Goal: Task Accomplishment & Management: Manage account settings

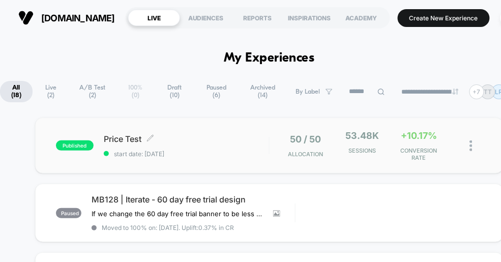
click at [210, 147] on div "Price Test Click to edit experience details Click to edit experience details st…" at bounding box center [186, 146] width 165 height 24
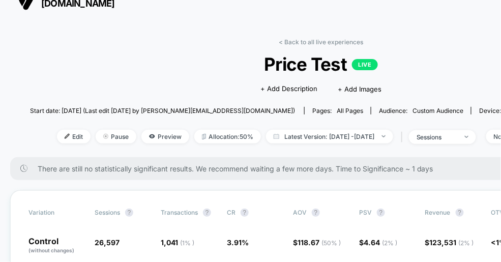
scroll to position [11, 0]
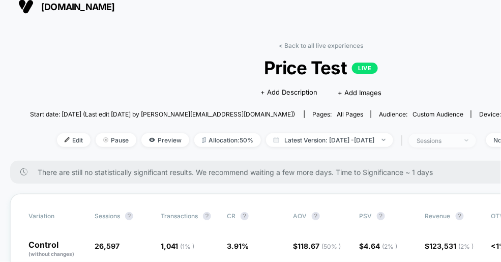
click at [451, 141] on div "sessions" at bounding box center [437, 141] width 41 height 8
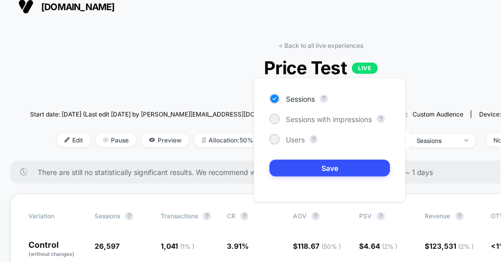
click at [447, 133] on div "| sessions" at bounding box center [438, 140] width 78 height 15
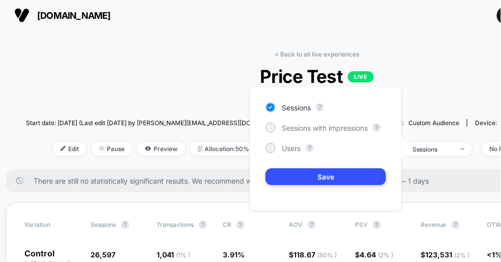
click at [453, 142] on div "| sessions" at bounding box center [434, 149] width 78 height 15
click at [446, 150] on div "sessions" at bounding box center [433, 150] width 41 height 8
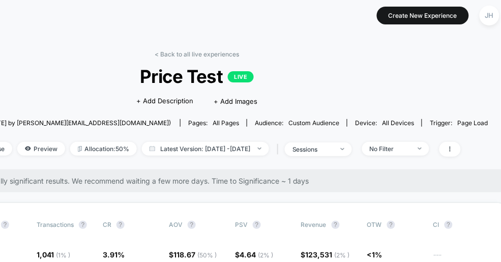
scroll to position [3, 125]
click at [410, 149] on div "No Filter" at bounding box center [390, 149] width 41 height 8
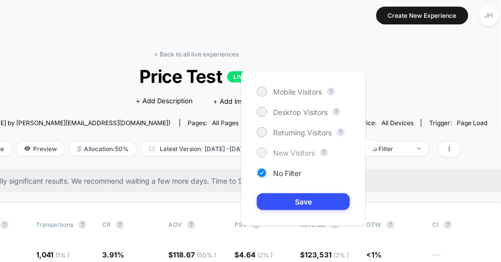
click at [264, 151] on div at bounding box center [262, 153] width 8 height 8
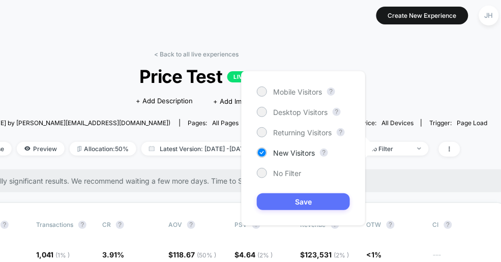
click at [294, 197] on button "Save" at bounding box center [303, 201] width 93 height 17
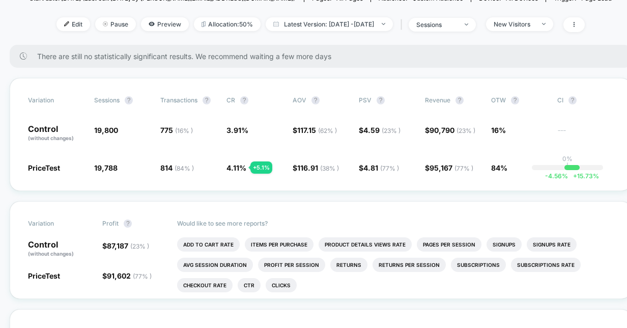
scroll to position [87, 1]
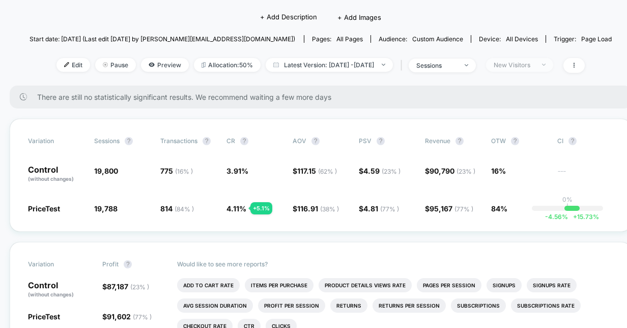
click at [501, 65] on div "New Visitors" at bounding box center [514, 65] width 41 height 8
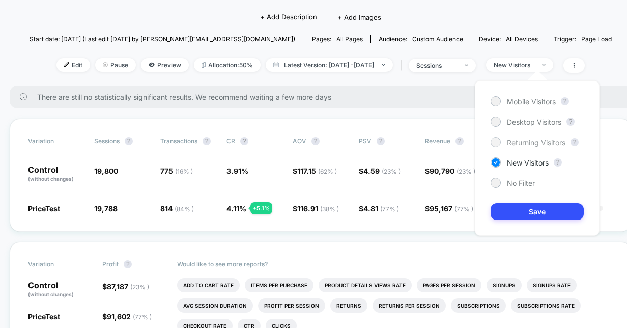
click at [501, 143] on span "Returning Visitors" at bounding box center [536, 142] width 59 height 9
click at [501, 210] on button "Save" at bounding box center [537, 211] width 93 height 17
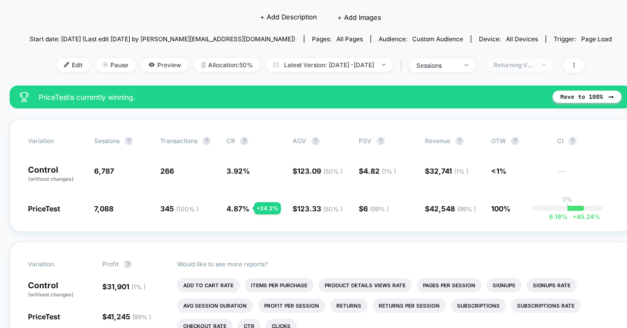
click at [501, 65] on div "Returning Visitors" at bounding box center [514, 65] width 41 height 8
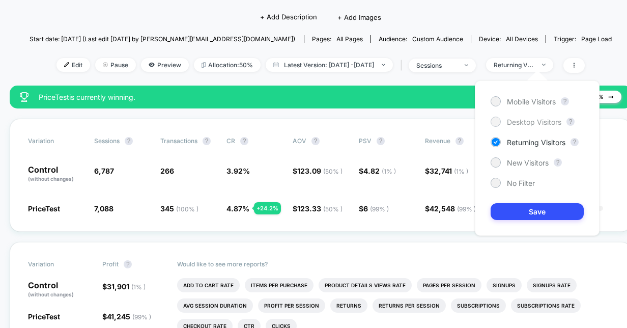
click at [499, 123] on div at bounding box center [496, 122] width 10 height 10
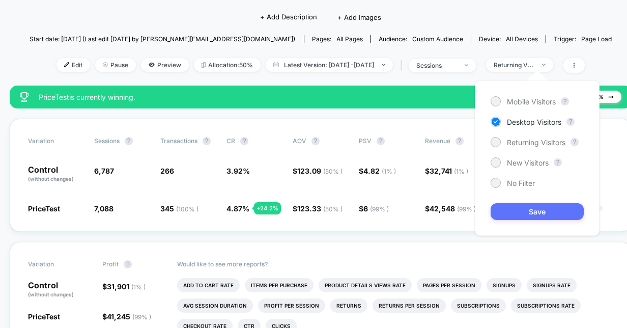
click at [501, 212] on button "Save" at bounding box center [537, 211] width 93 height 17
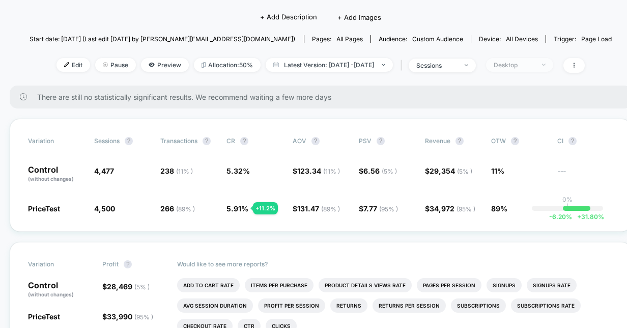
click at [501, 61] on div "Desktop" at bounding box center [514, 65] width 41 height 8
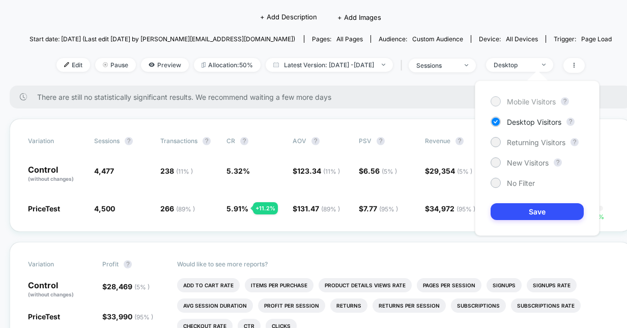
click at [501, 100] on span "Mobile Visitors" at bounding box center [531, 101] width 49 height 9
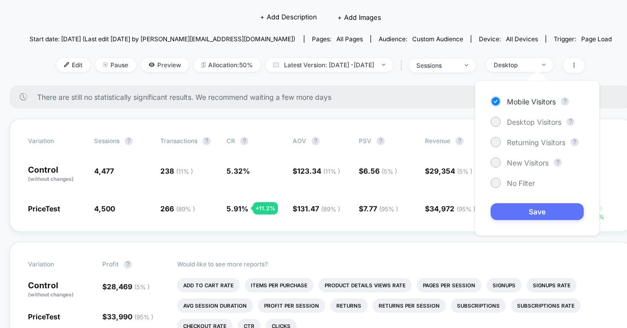
click at [501, 212] on button "Save" at bounding box center [537, 211] width 93 height 17
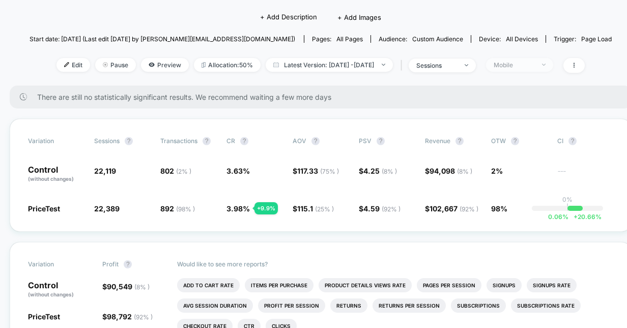
click at [501, 61] on div "Mobile" at bounding box center [514, 65] width 41 height 8
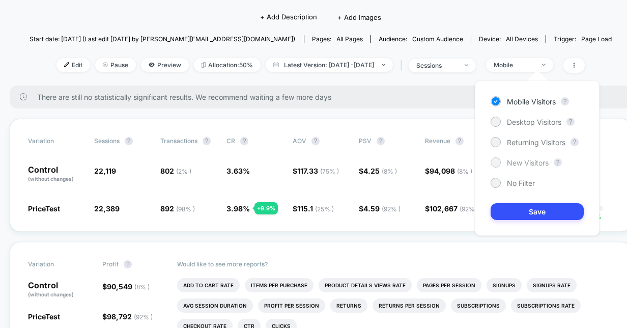
click at [501, 164] on div "New Visitors" at bounding box center [520, 162] width 58 height 10
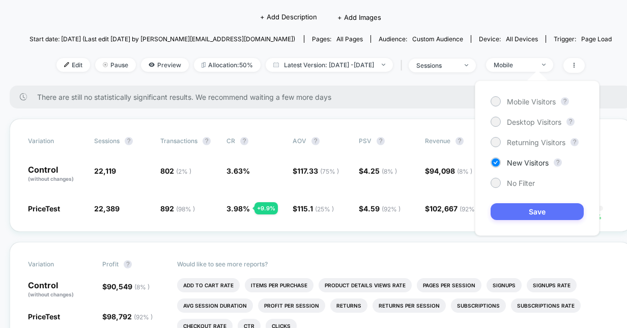
click at [501, 205] on button "Save" at bounding box center [537, 211] width 93 height 17
